Goal: Check status: Check status

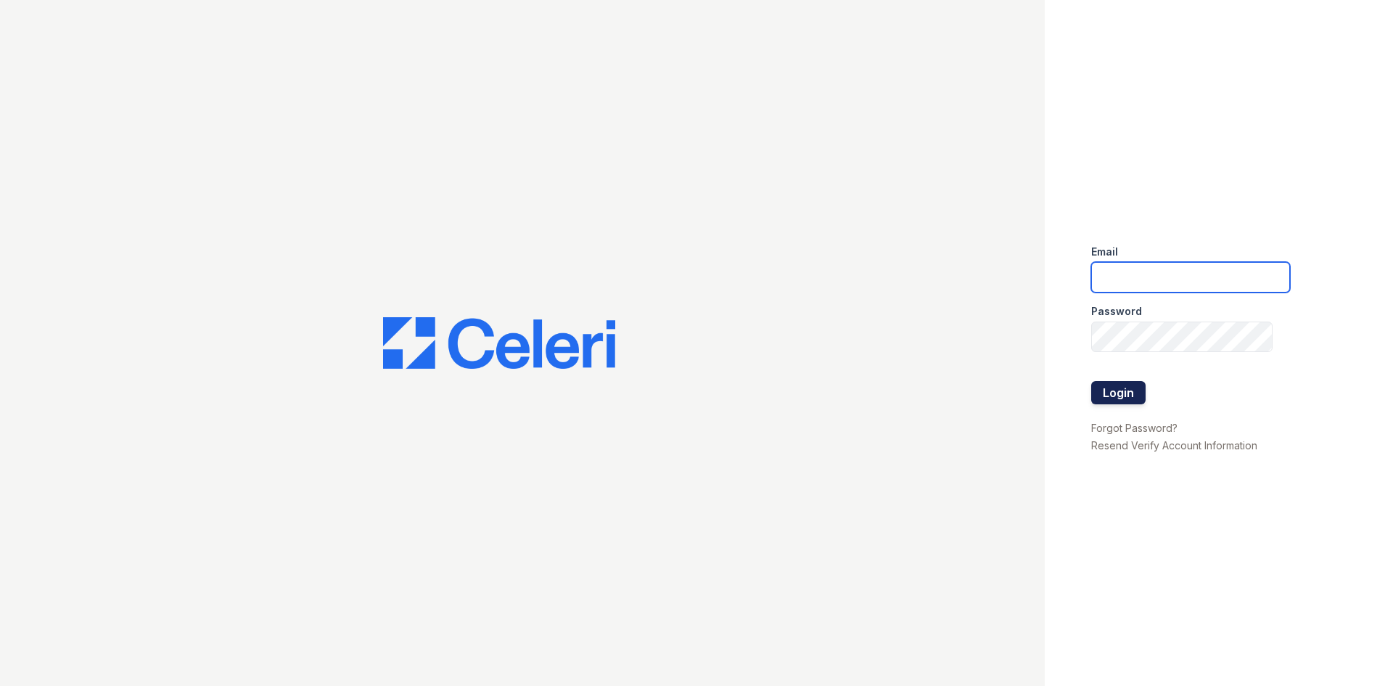
type input "[DOMAIN_NAME][EMAIL_ADDRESS][DOMAIN_NAME]"
click at [1106, 395] on button "Login" at bounding box center [1118, 392] width 54 height 23
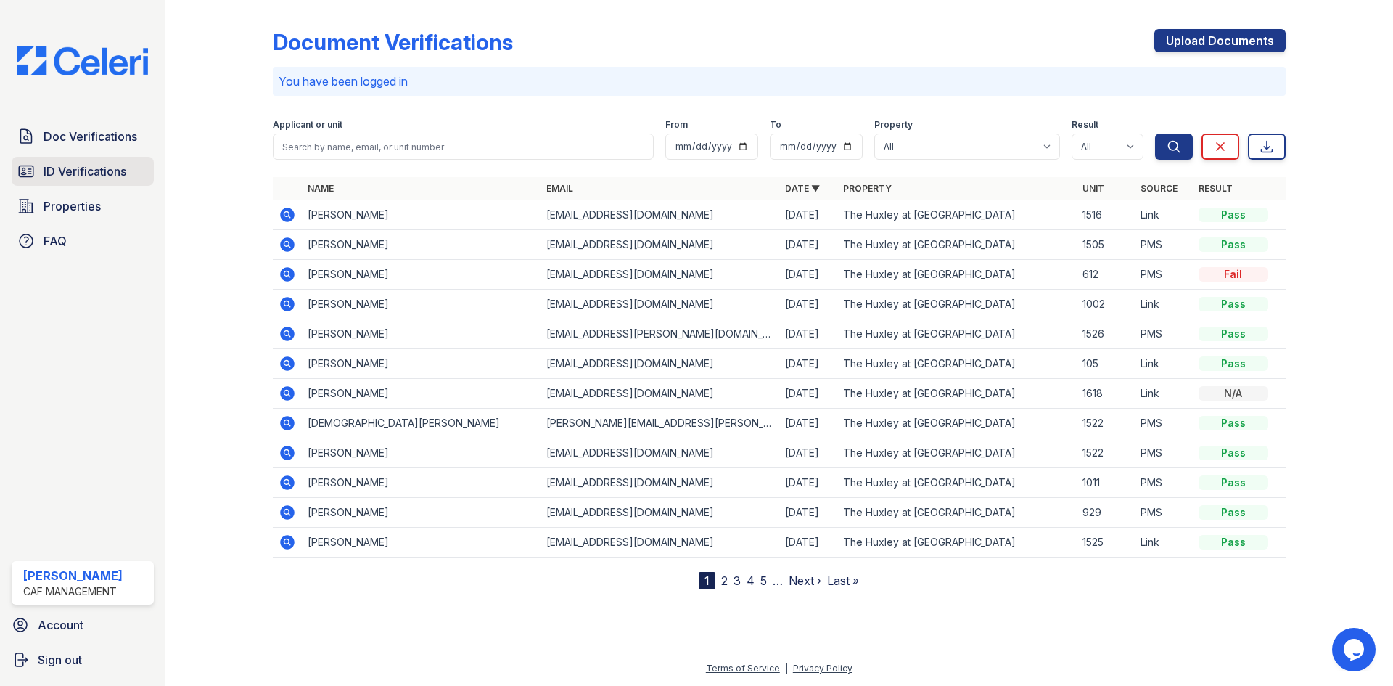
click at [59, 162] on link "ID Verifications" at bounding box center [83, 171] width 142 height 29
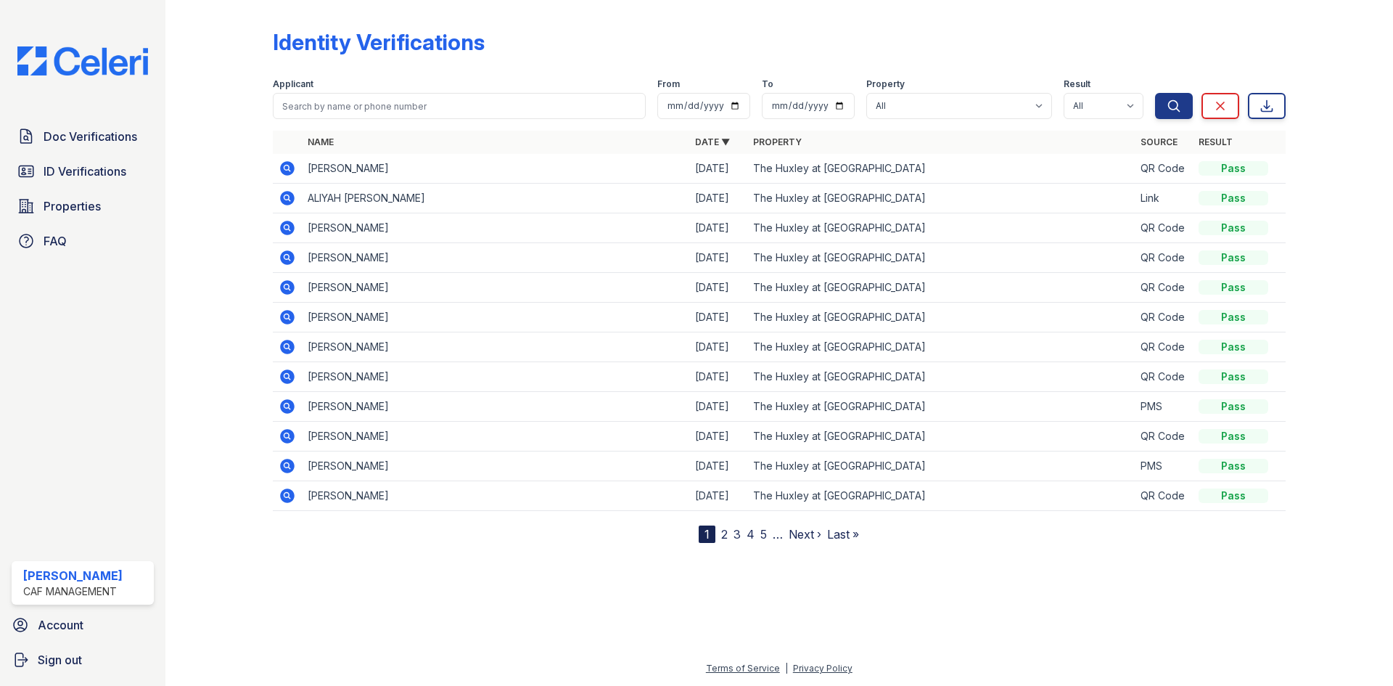
click at [286, 168] on icon at bounding box center [286, 167] width 4 height 4
